Goal: Check status: Check status

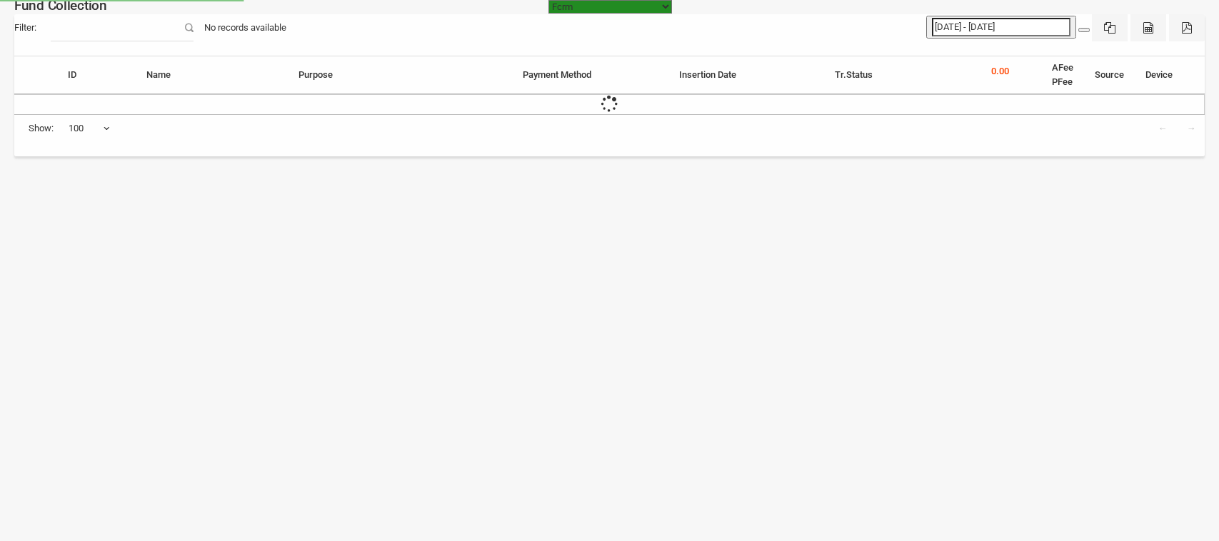
select select "[URL][DOMAIN_NAME]"
select select "100"
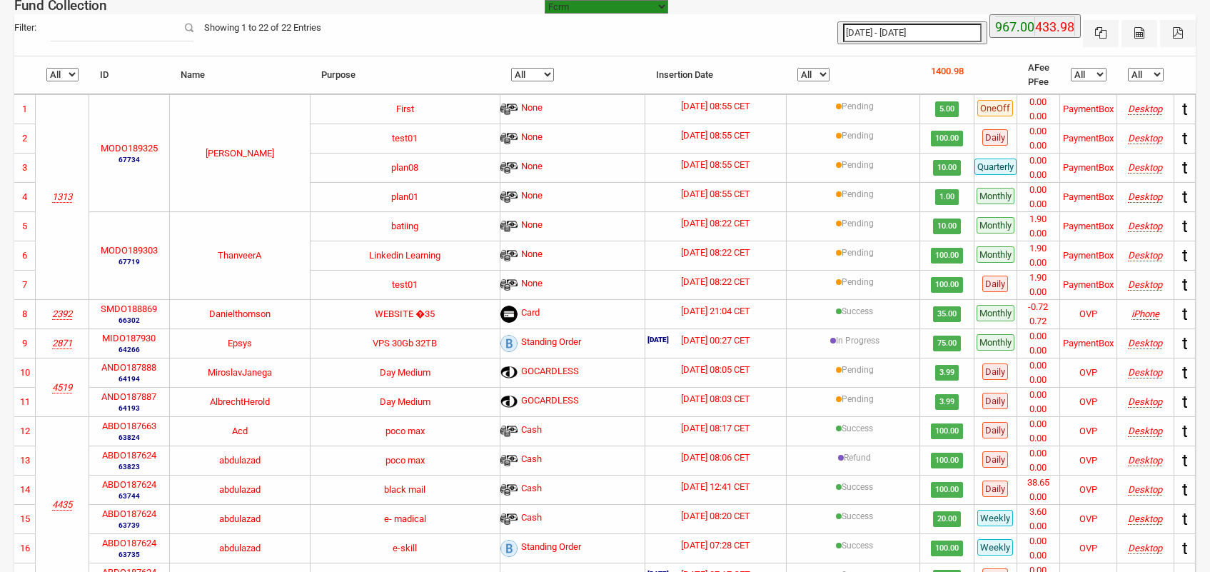
type input "[DATE]"
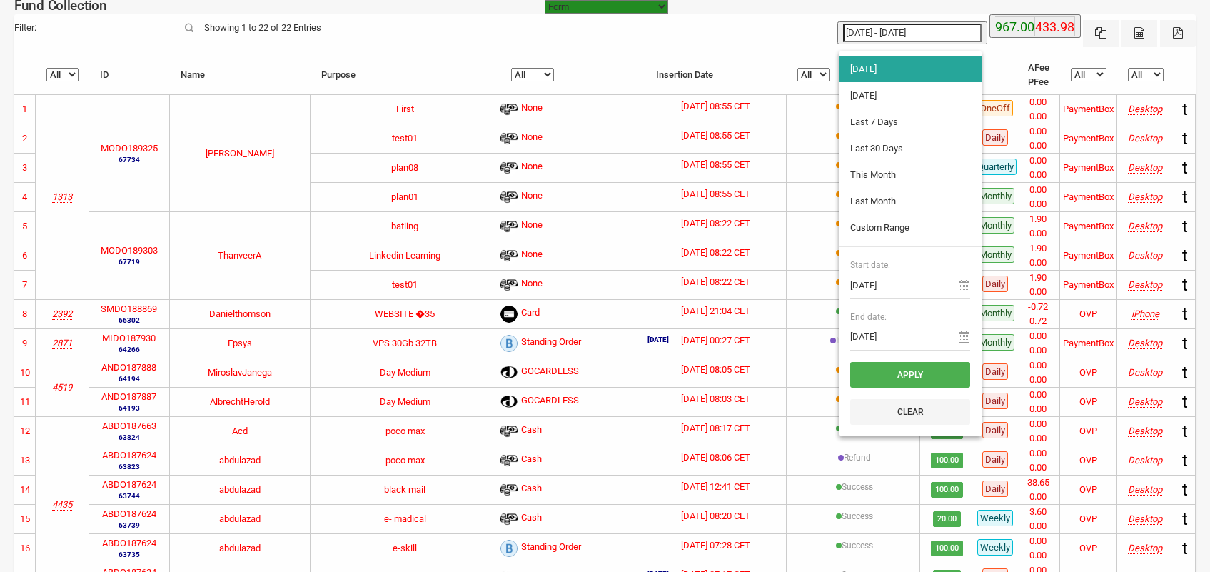
click at [903, 33] on input "[DATE] - [DATE]" at bounding box center [912, 33] width 138 height 19
type input "[DATE]"
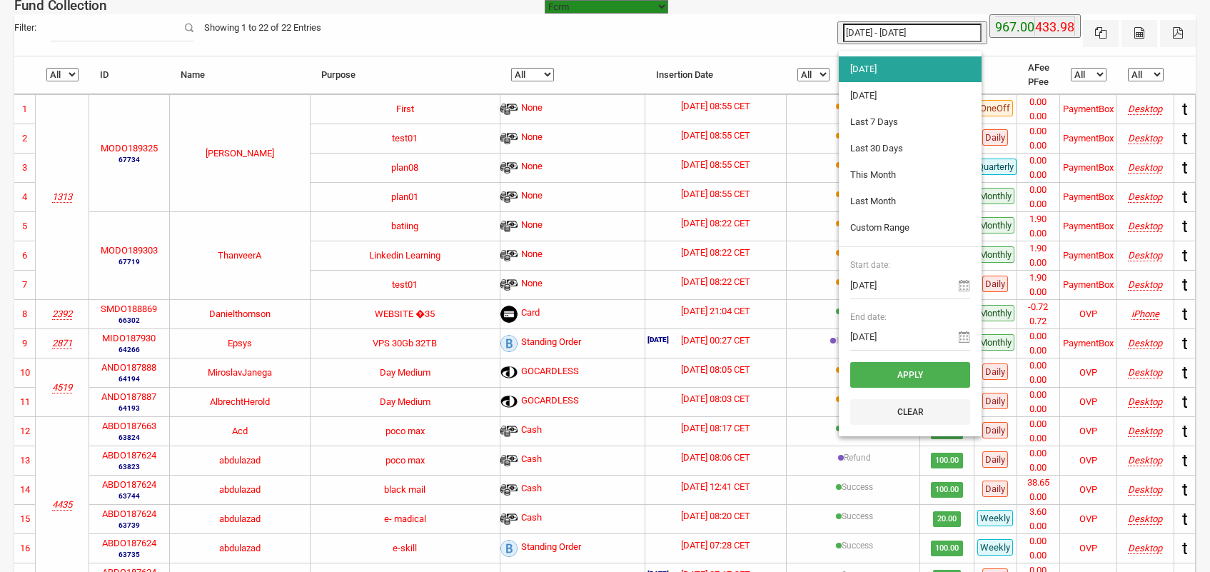
type input "[DATE]"
click at [844, 98] on li "[DATE]" at bounding box center [910, 96] width 143 height 26
type input "[DATE] - [DATE]"
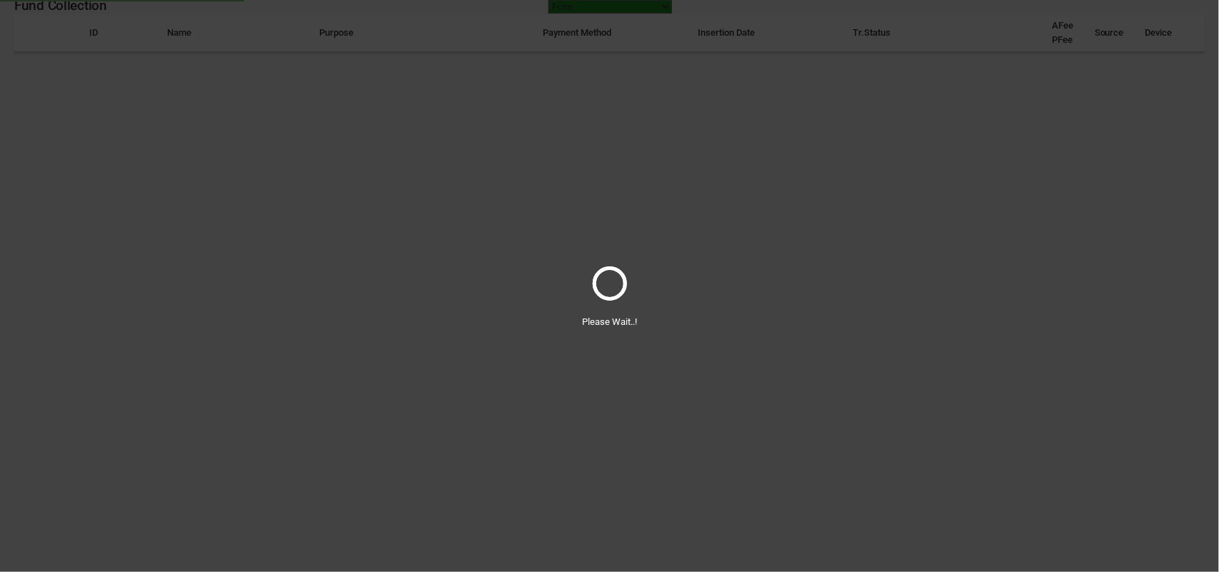
select select "100"
